Goal: Transaction & Acquisition: Subscribe to service/newsletter

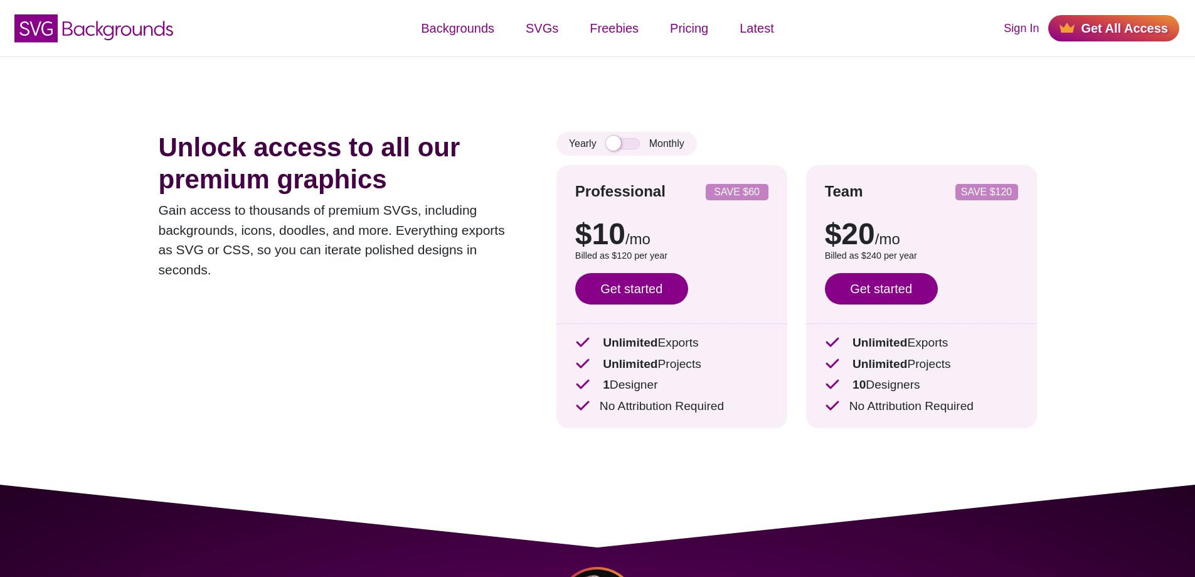
click at [639, 144] on div "Yearly Monthly" at bounding box center [627, 144] width 141 height 24
click at [633, 146] on input "checkbox" at bounding box center [623, 143] width 34 height 11
click at [632, 146] on input "checkbox" at bounding box center [623, 143] width 34 height 11
click at [631, 146] on input "checkbox" at bounding box center [623, 143] width 34 height 11
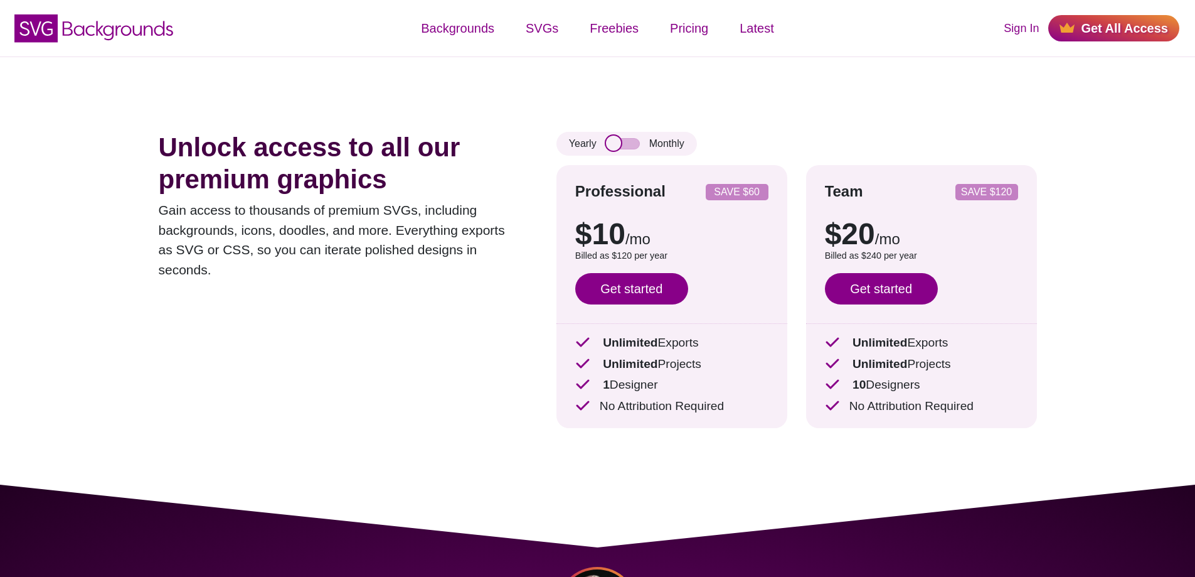
click at [631, 146] on input "checkbox" at bounding box center [623, 143] width 34 height 11
click at [627, 141] on input "checkbox" at bounding box center [623, 143] width 34 height 11
checkbox input "false"
